Goal: Transaction & Acquisition: Download file/media

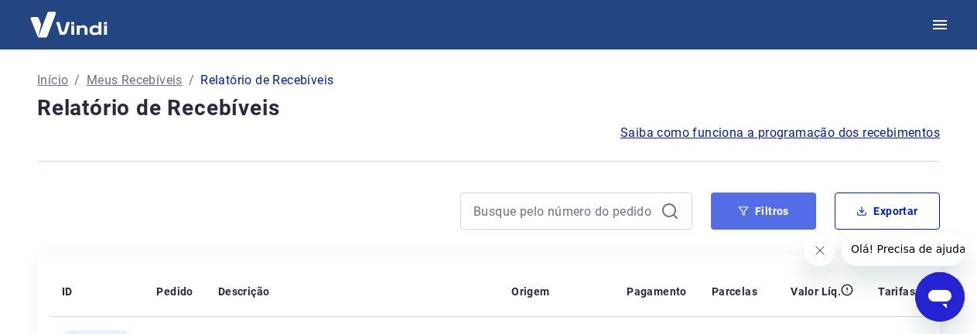
click at [801, 223] on button "Filtros" at bounding box center [763, 211] width 105 height 37
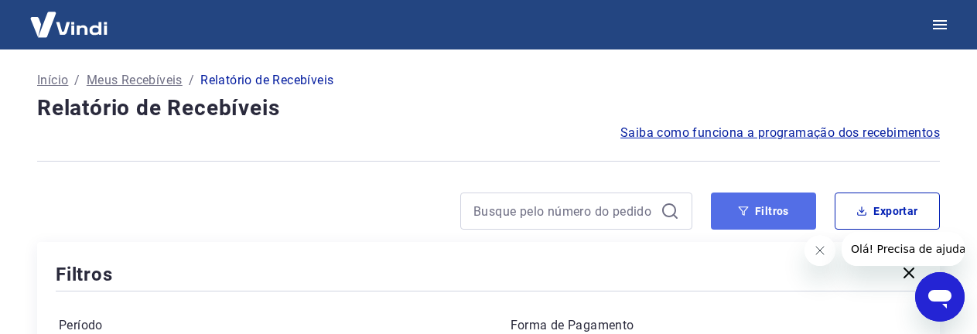
click at [770, 222] on button "Filtros" at bounding box center [763, 211] width 105 height 37
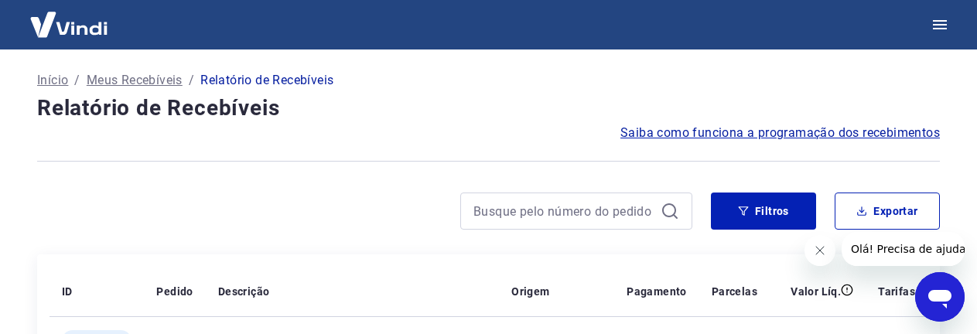
click at [524, 198] on div at bounding box center [576, 211] width 232 height 37
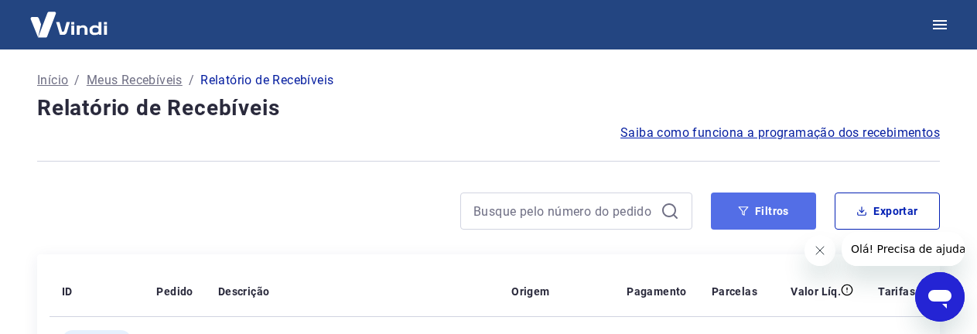
click at [717, 201] on button "Filtros" at bounding box center [763, 211] width 105 height 37
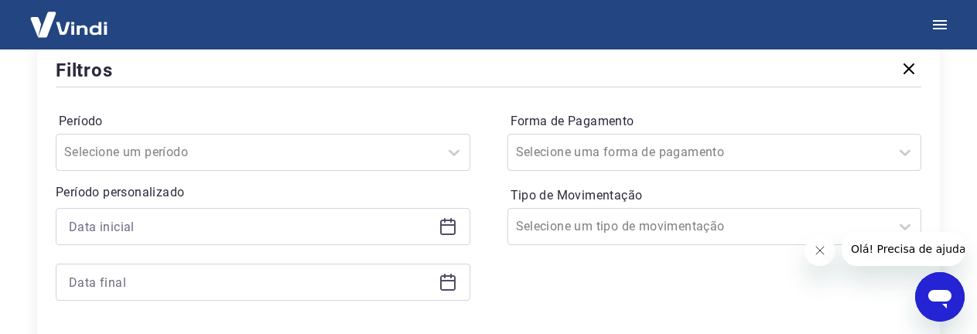
scroll to position [232, 0]
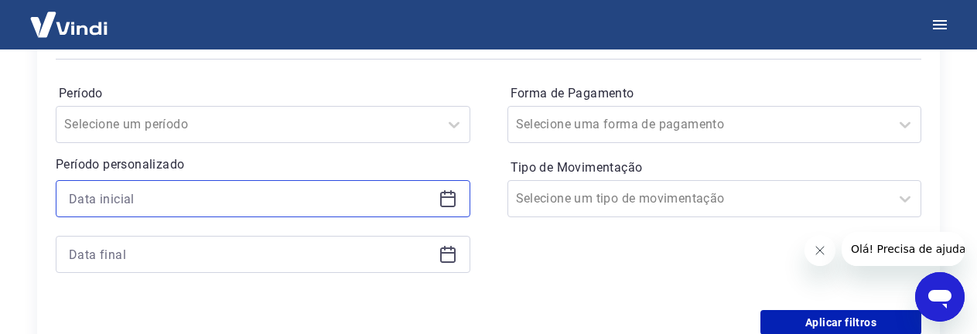
click at [172, 191] on input at bounding box center [251, 198] width 364 height 23
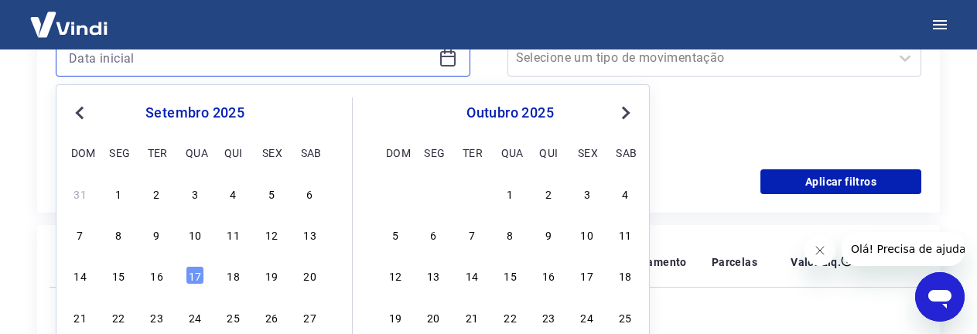
scroll to position [387, 0]
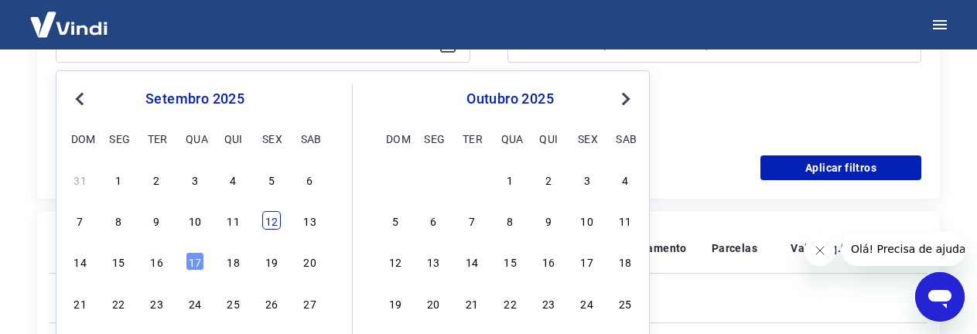
click at [273, 222] on div "12" at bounding box center [271, 220] width 19 height 19
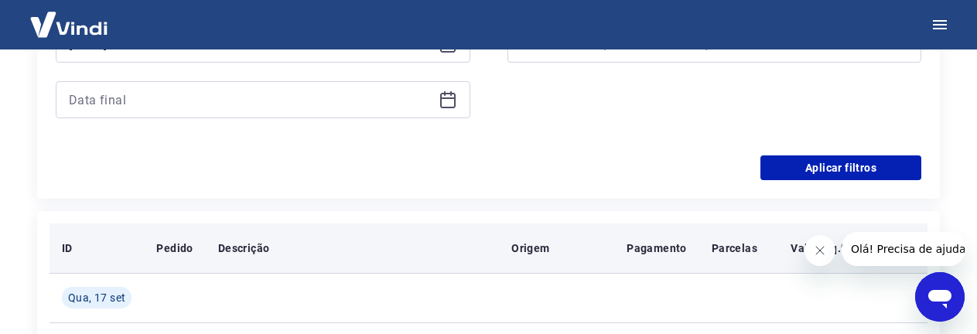
type input "[DATE]"
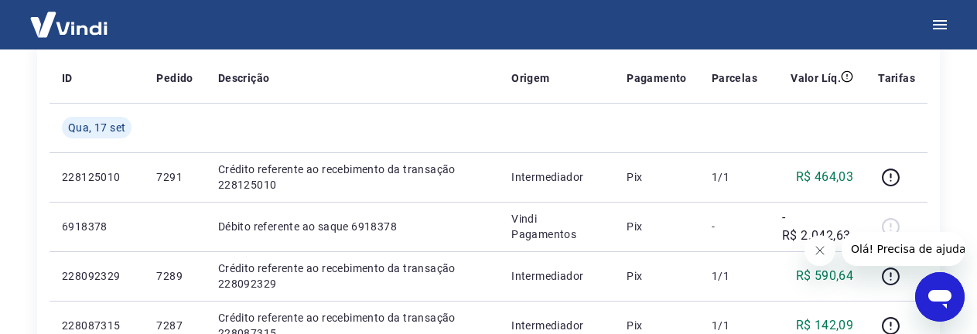
scroll to position [309, 0]
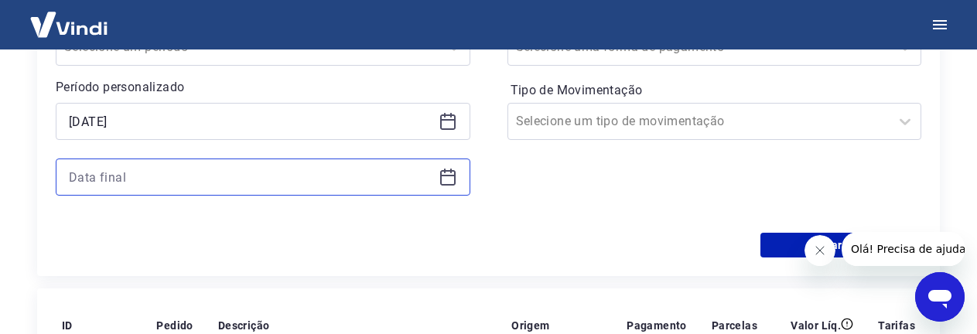
click at [152, 176] on input at bounding box center [251, 177] width 364 height 23
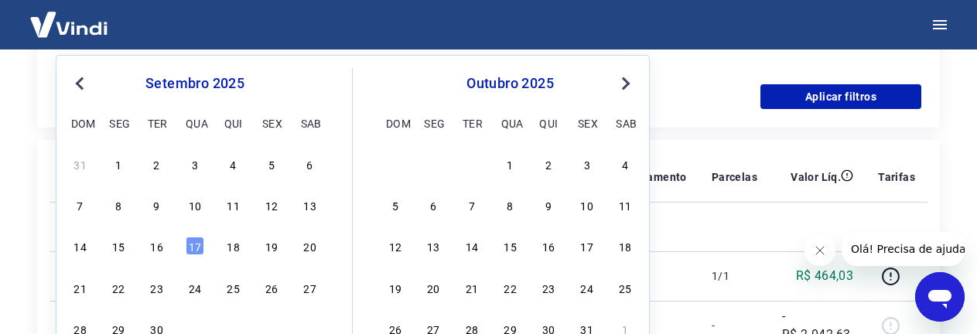
scroll to position [464, 0]
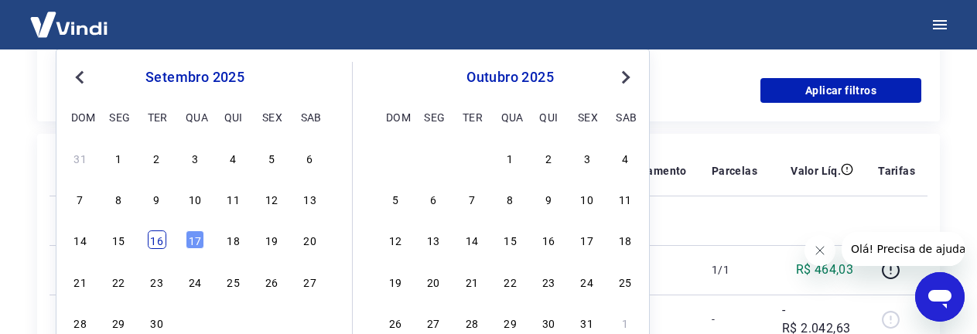
click at [162, 244] on div "16" at bounding box center [157, 239] width 19 height 19
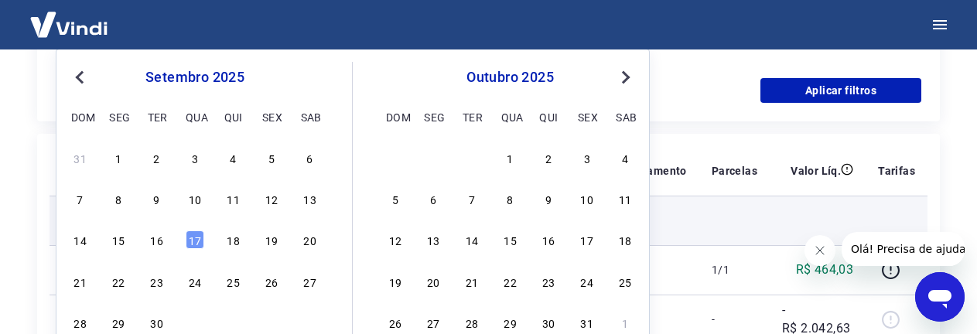
type input "[DATE]"
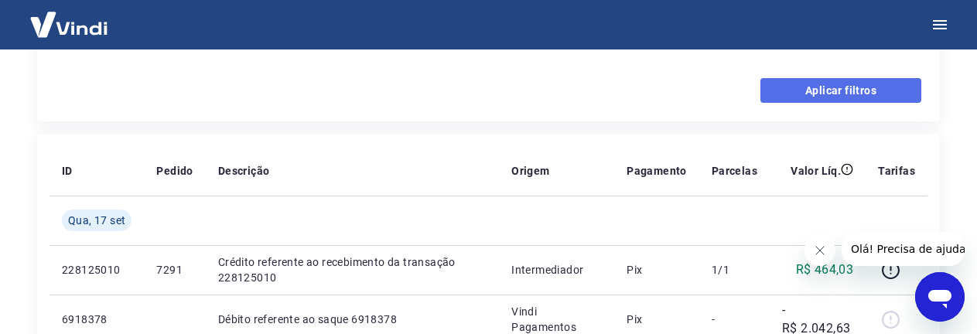
click at [870, 87] on button "Aplicar filtros" at bounding box center [840, 90] width 161 height 25
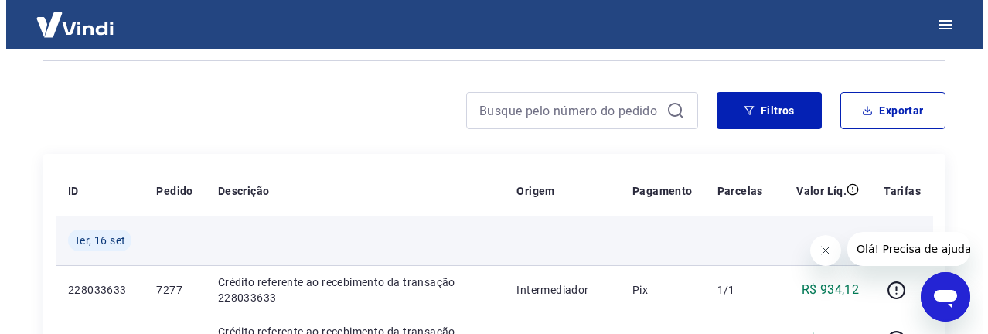
scroll to position [77, 0]
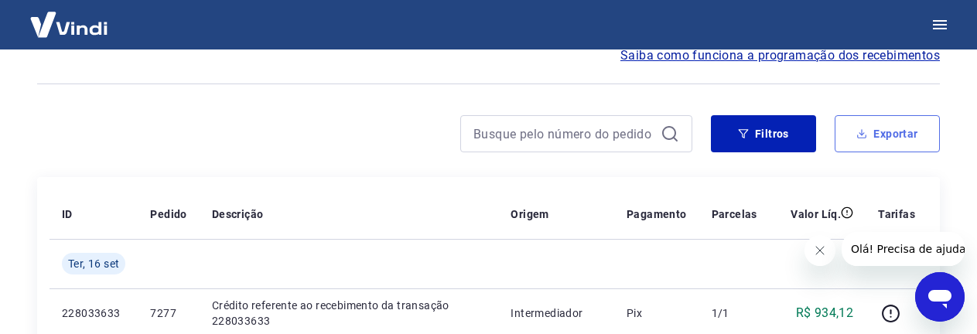
click at [845, 141] on button "Exportar" at bounding box center [887, 133] width 105 height 37
type input "[DATE]"
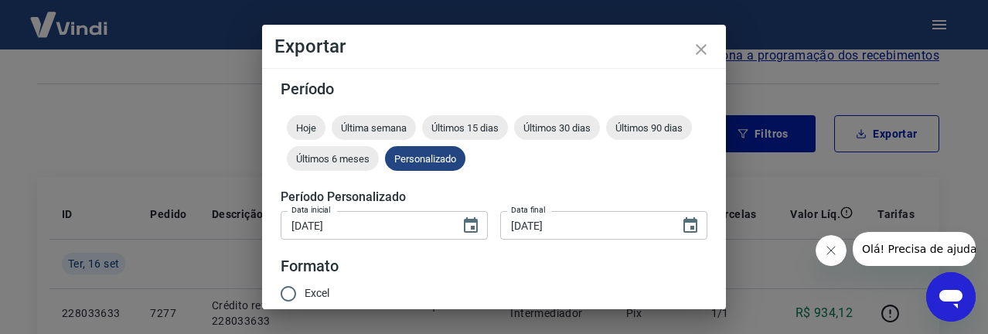
click at [287, 298] on input "Excel" at bounding box center [288, 294] width 32 height 32
radio input "true"
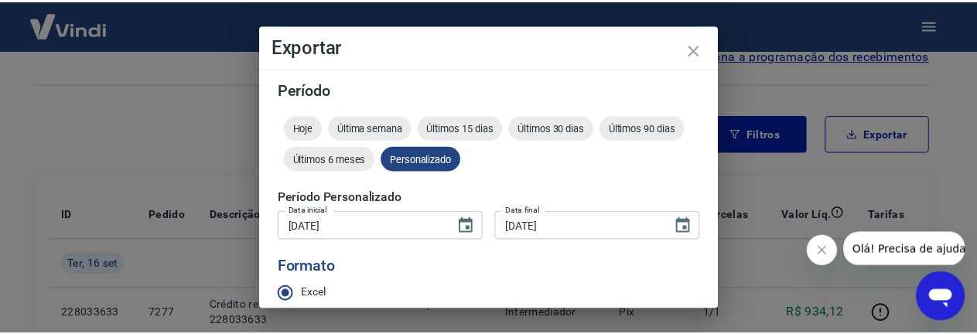
scroll to position [148, 0]
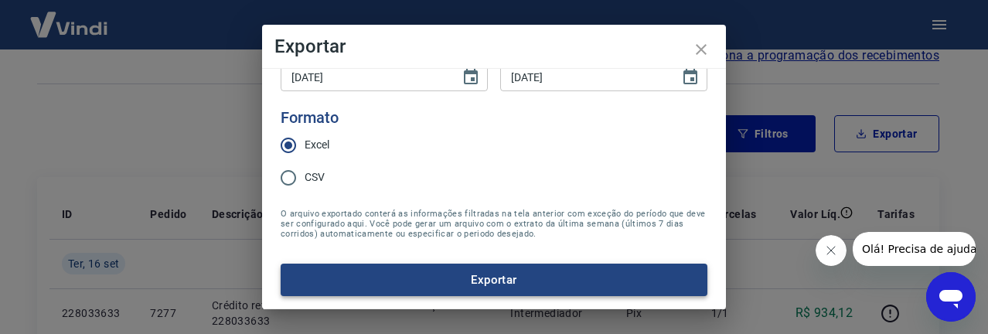
click at [432, 276] on button "Exportar" at bounding box center [494, 280] width 427 height 32
